Goal: Information Seeking & Learning: Learn about a topic

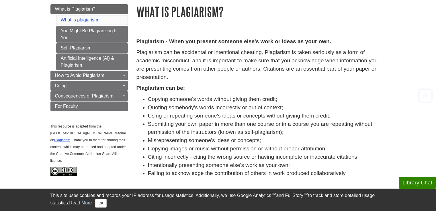
scroll to position [72, 0]
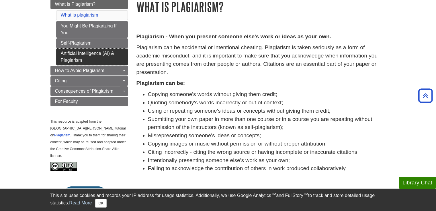
click at [101, 56] on link "Artificial Intelligence (AI) & Plagiarism" at bounding box center [92, 57] width 72 height 17
